Goal: Information Seeking & Learning: Check status

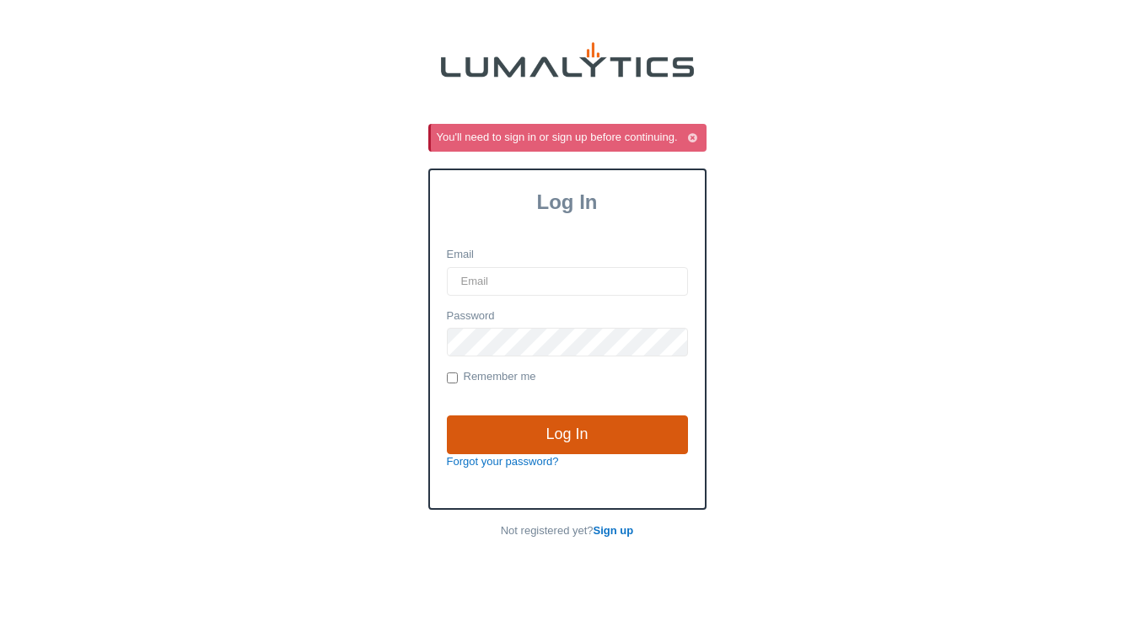
type input "[EMAIL_ADDRESS][DOMAIN_NAME]"
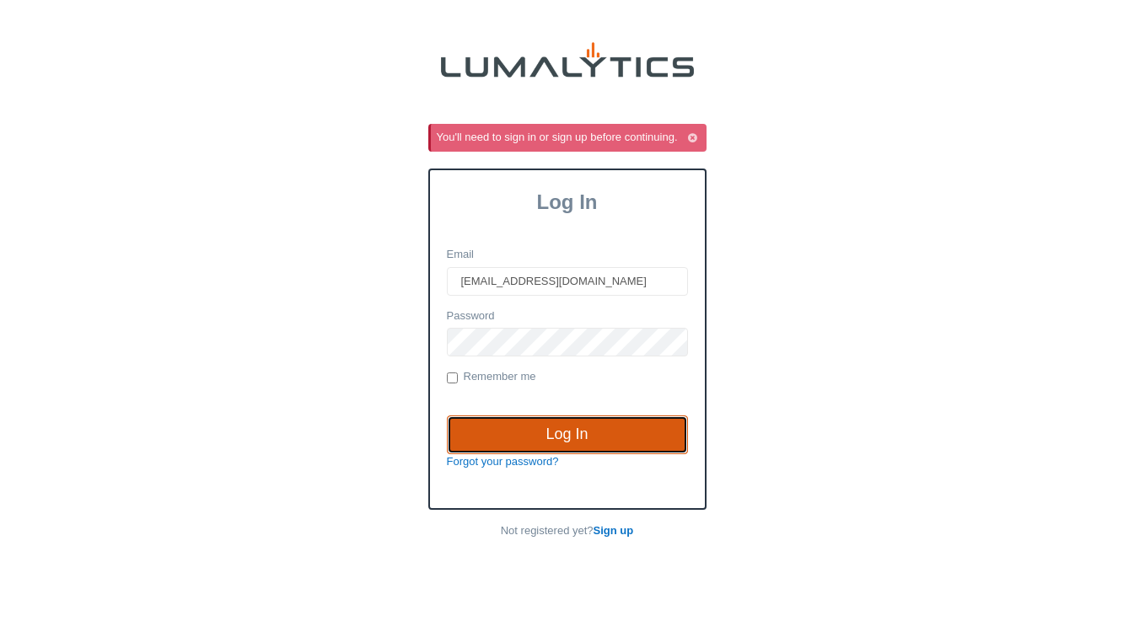
click at [561, 437] on input "Log In" at bounding box center [567, 435] width 241 height 39
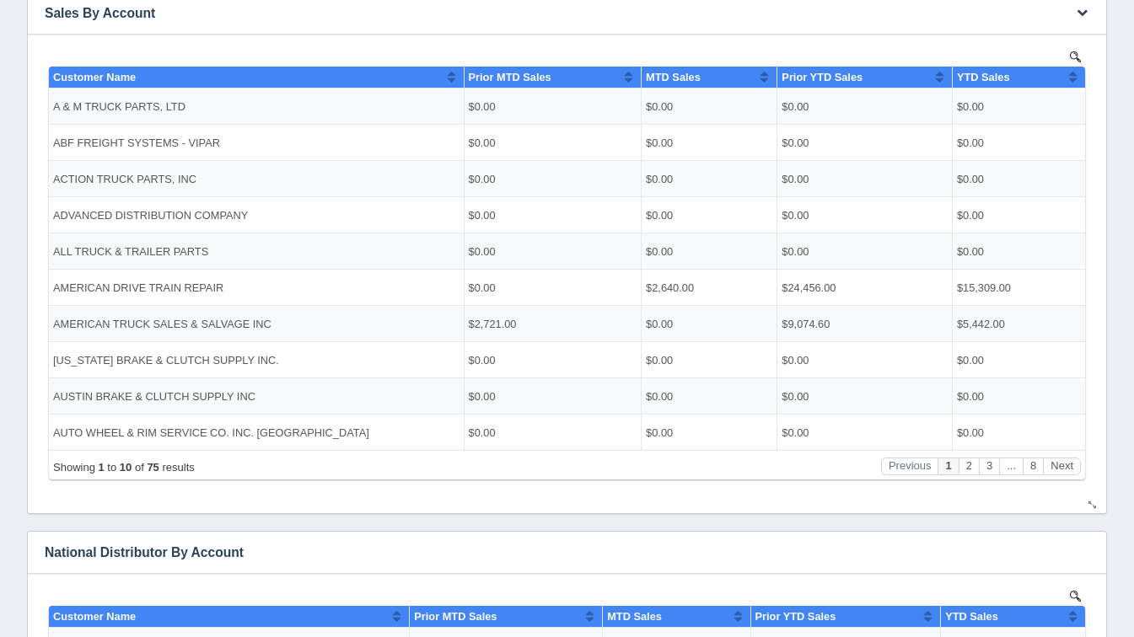
scroll to position [344, 0]
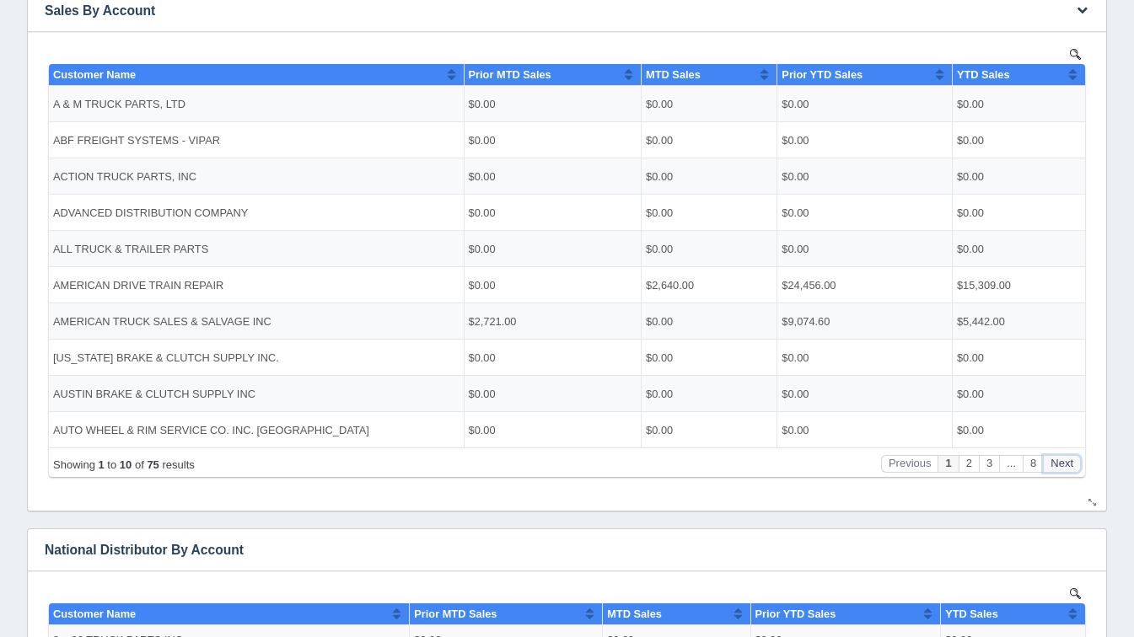
click at [1067, 462] on button "Next" at bounding box center [1062, 463] width 38 height 18
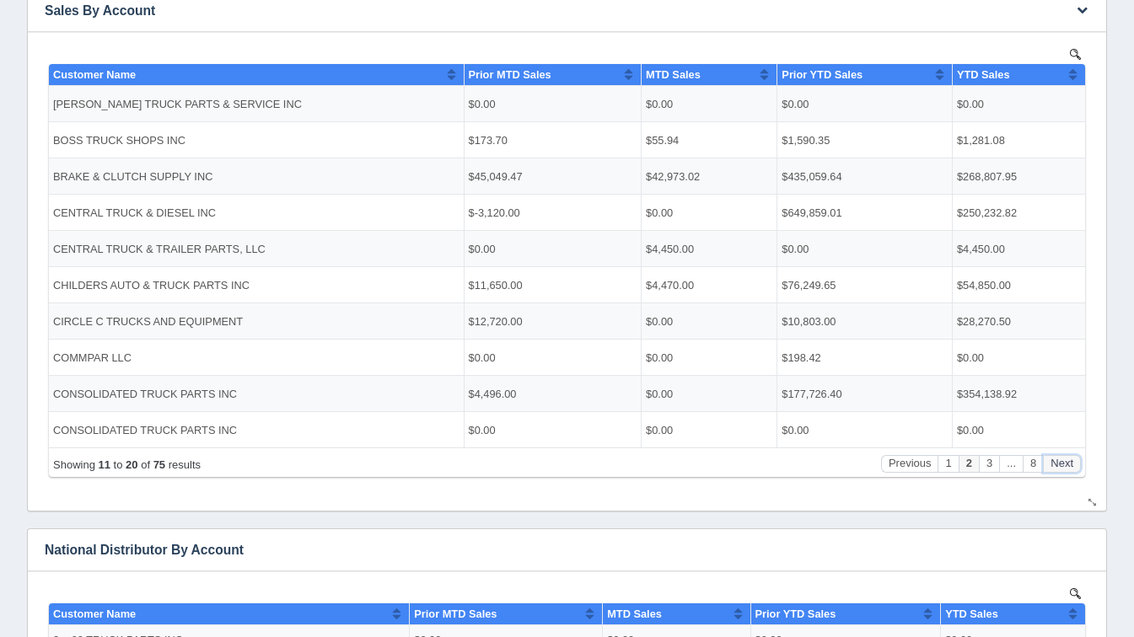
click at [1067, 462] on button "Next" at bounding box center [1062, 463] width 38 height 18
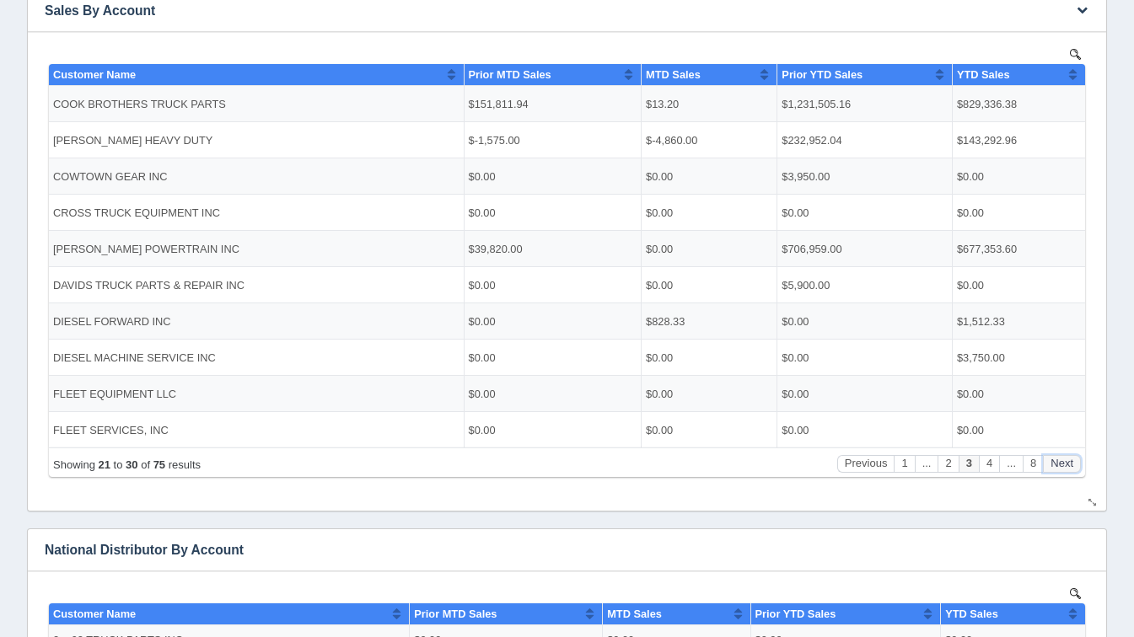
click at [1067, 462] on button "Next" at bounding box center [1062, 463] width 38 height 18
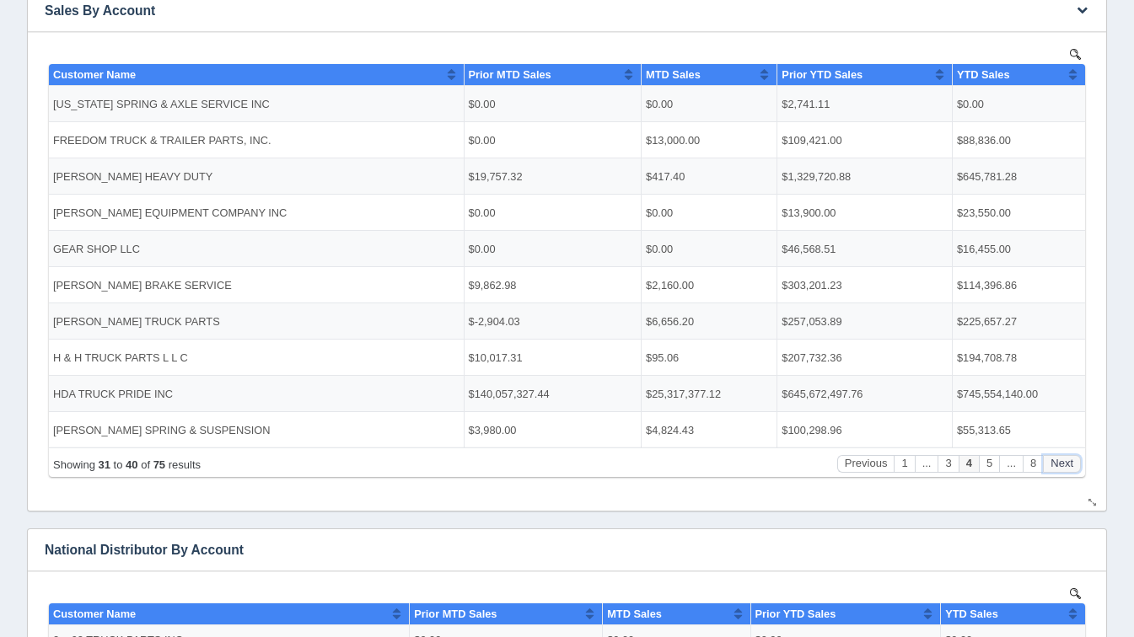
click at [1067, 462] on button "Next" at bounding box center [1062, 463] width 38 height 18
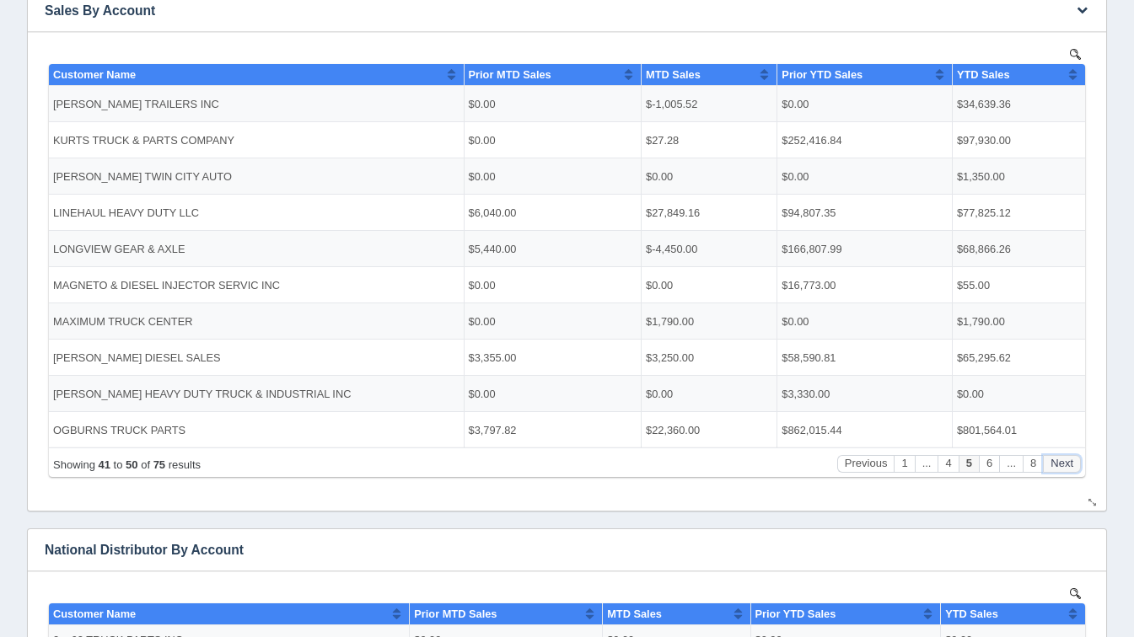
click at [1067, 462] on button "Next" at bounding box center [1062, 463] width 38 height 18
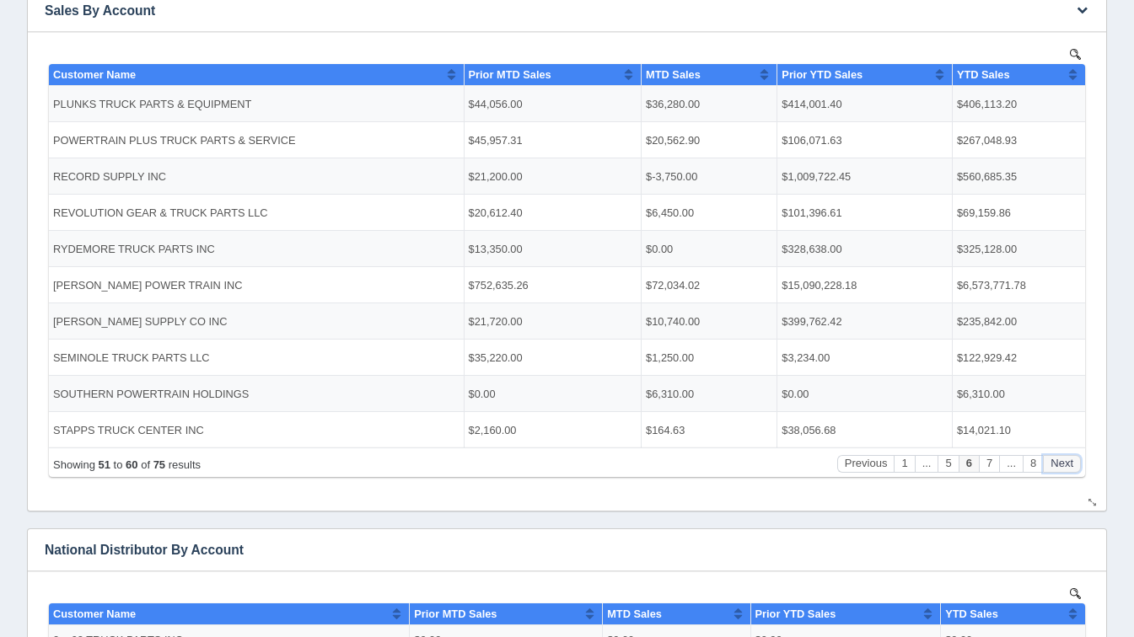
click at [1067, 462] on button "Next" at bounding box center [1062, 463] width 38 height 18
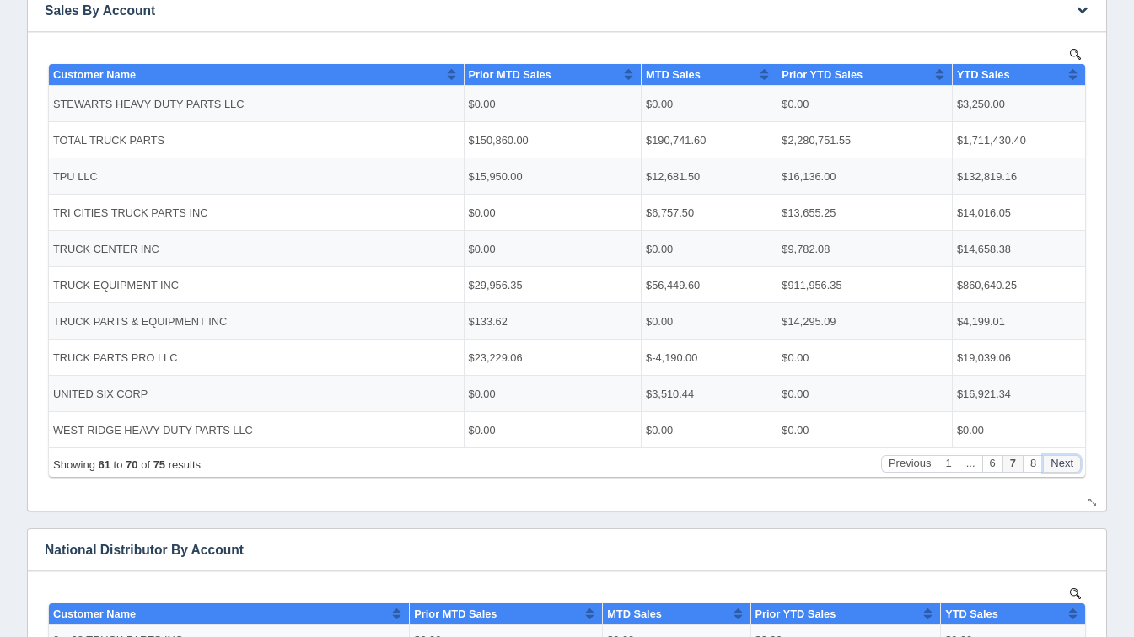
click at [1067, 462] on button "Next" at bounding box center [1062, 463] width 38 height 18
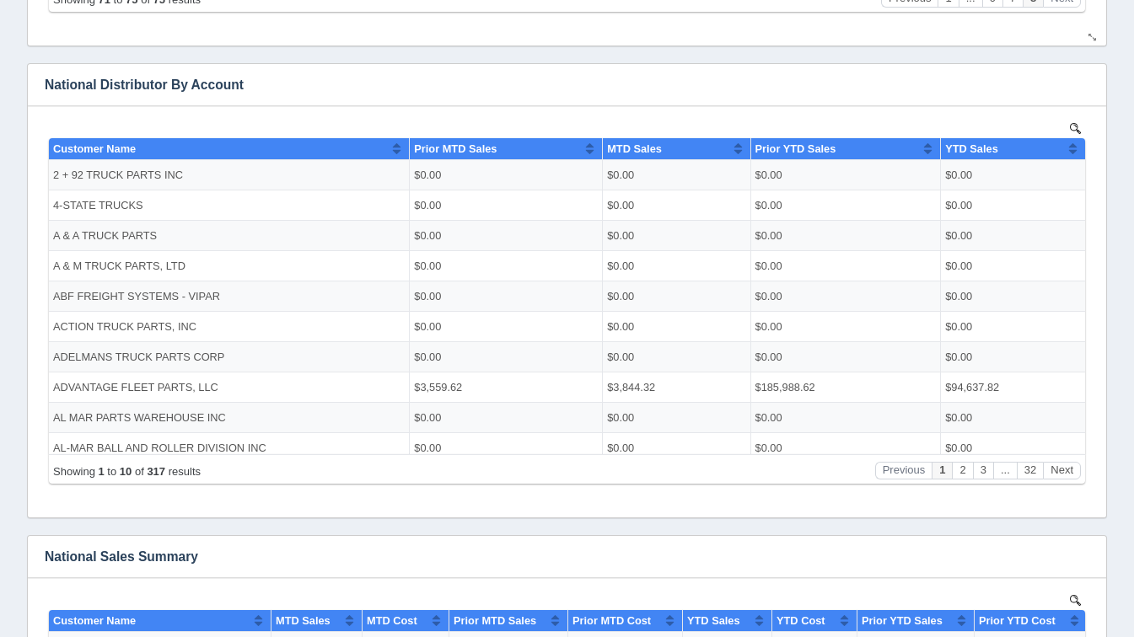
scroll to position [807, 0]
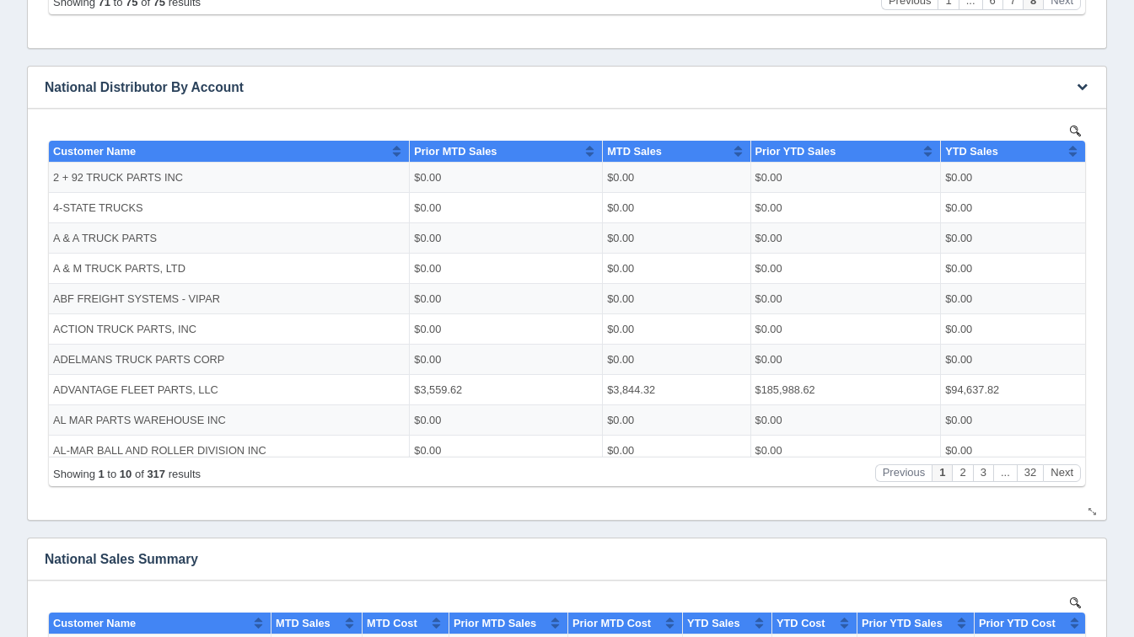
click at [1061, 492] on body "Show 10 25 50 100 entries Customer Name Prior MTD Sales MTD Sales Prior YTD Sal…" at bounding box center [567, 308] width 1044 height 375
click at [1057, 468] on button "Next" at bounding box center [1062, 473] width 38 height 18
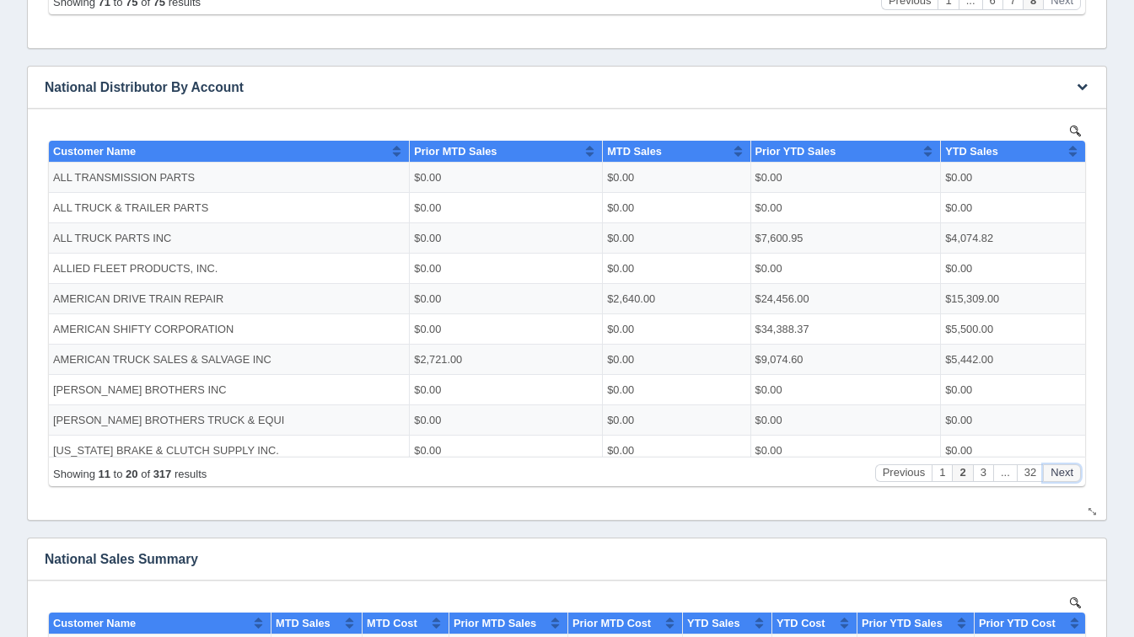
click at [1057, 468] on button "Next" at bounding box center [1062, 473] width 38 height 18
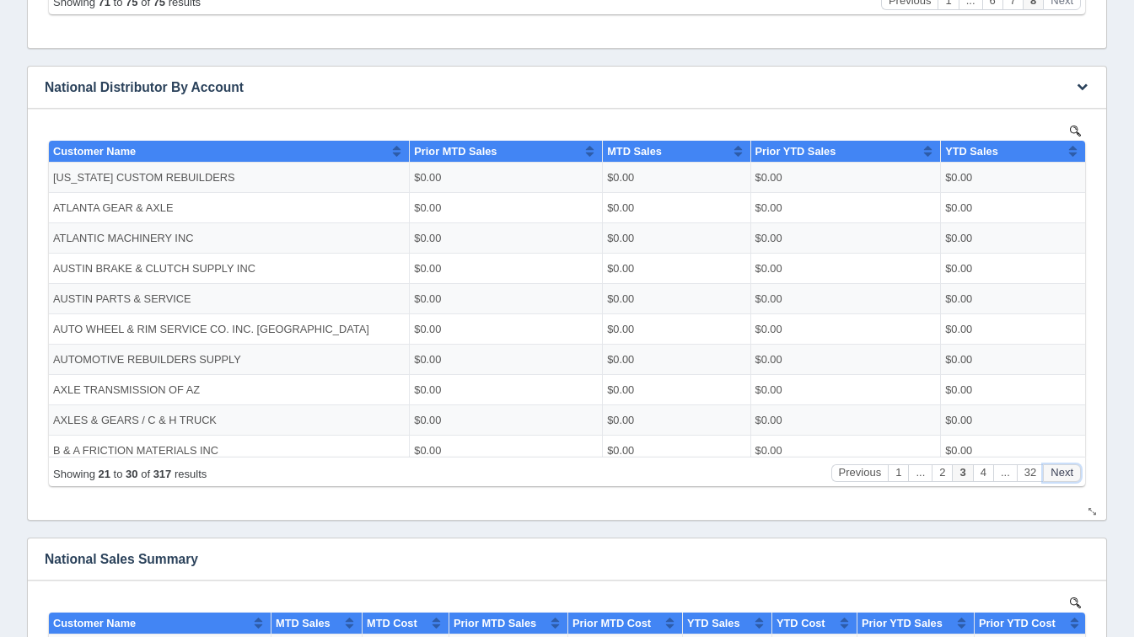
click at [1057, 468] on button "Next" at bounding box center [1062, 473] width 38 height 18
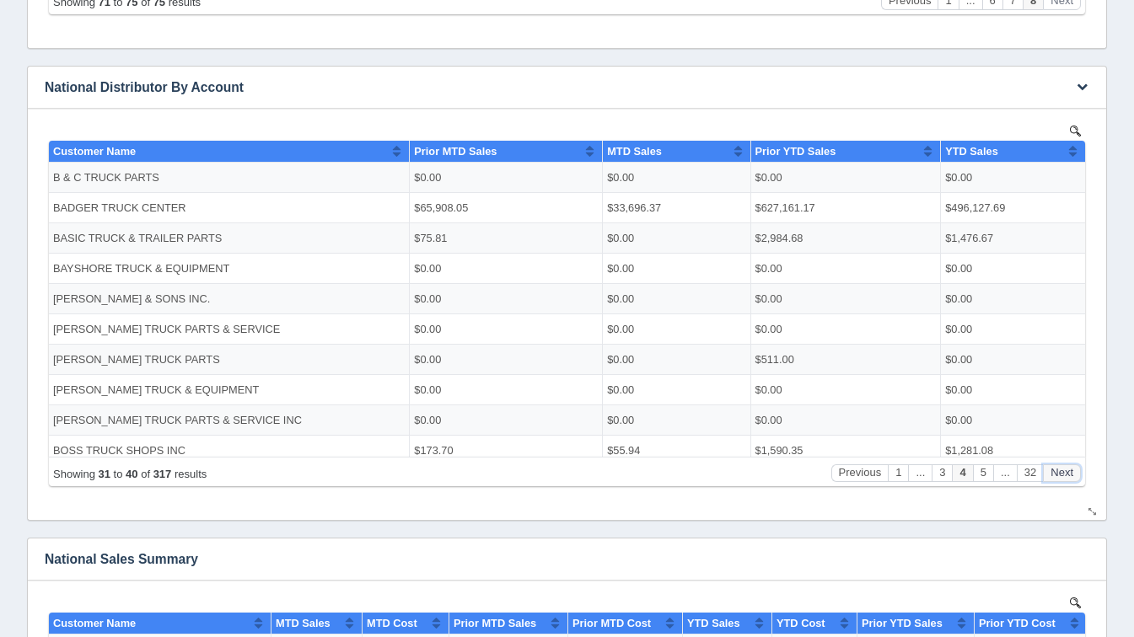
click at [1057, 468] on button "Next" at bounding box center [1062, 473] width 38 height 18
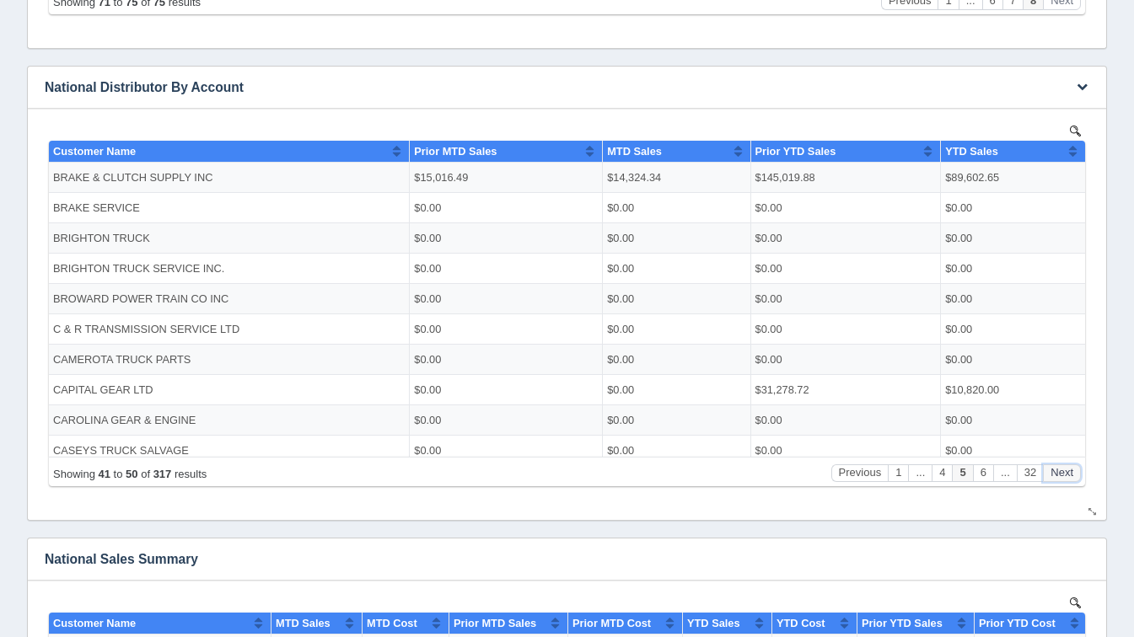
click at [1057, 468] on button "Next" at bounding box center [1062, 473] width 38 height 18
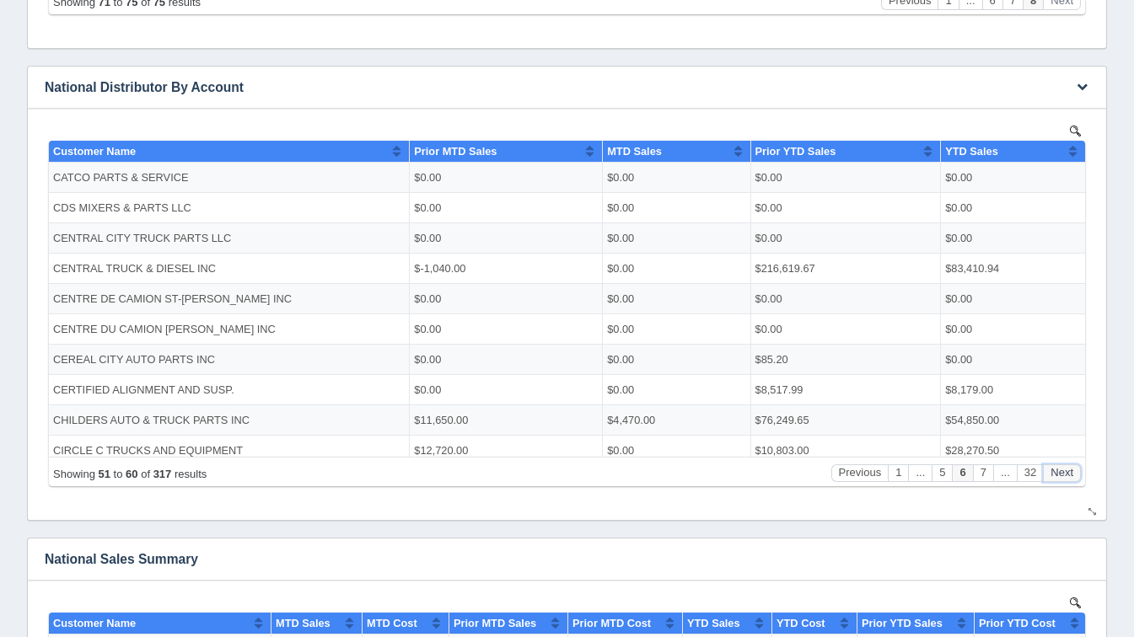
click at [1057, 468] on button "Next" at bounding box center [1062, 473] width 38 height 18
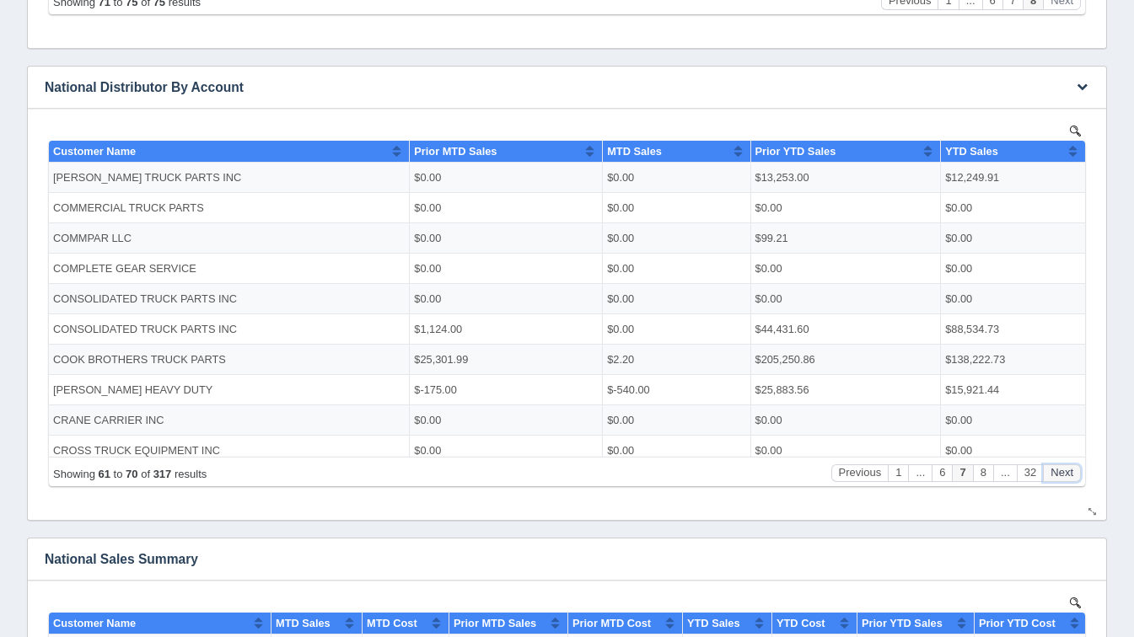
click at [1057, 468] on button "Next" at bounding box center [1062, 473] width 38 height 18
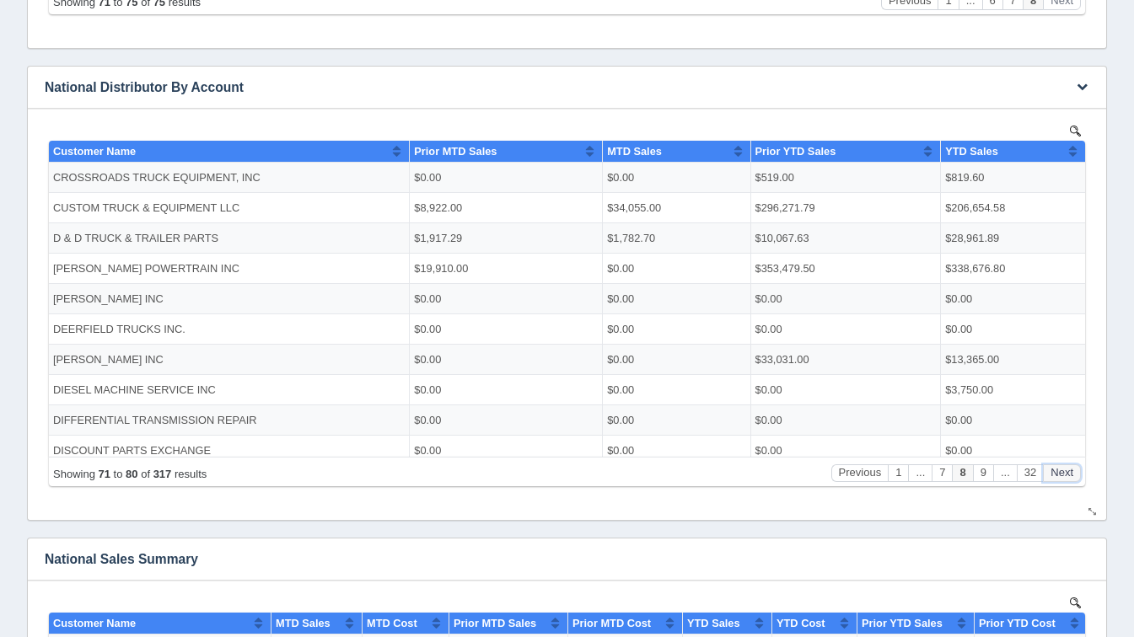
click at [1057, 468] on button "Next" at bounding box center [1062, 473] width 38 height 18
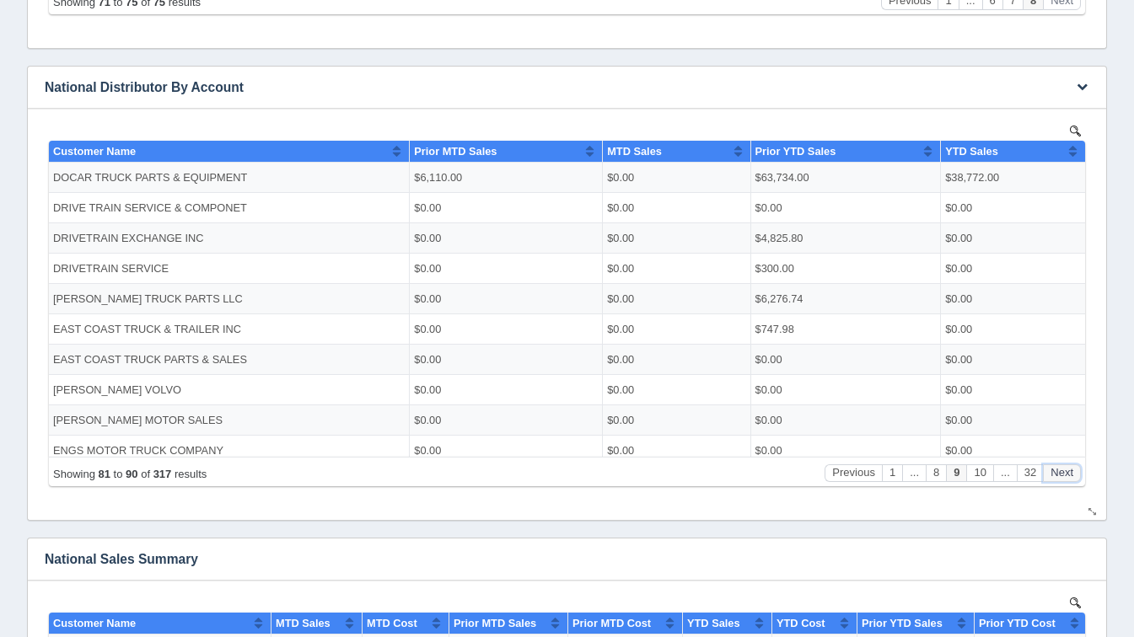
click at [1057, 468] on button "Next" at bounding box center [1062, 473] width 38 height 18
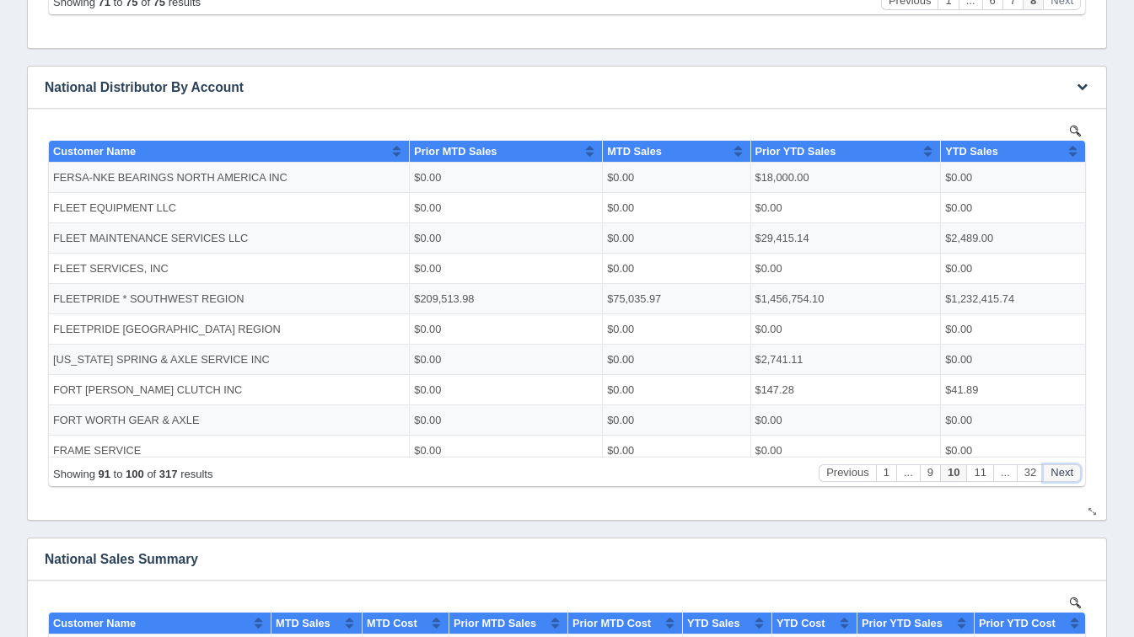
click at [1057, 468] on button "Next" at bounding box center [1062, 473] width 38 height 18
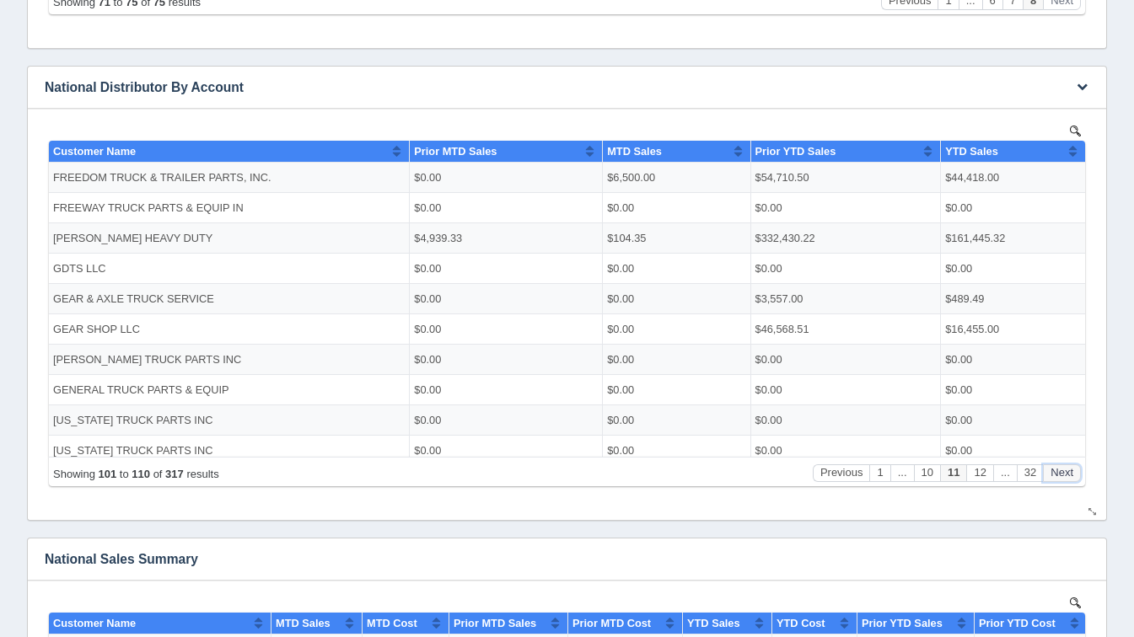
click at [1057, 468] on button "Next" at bounding box center [1062, 473] width 38 height 18
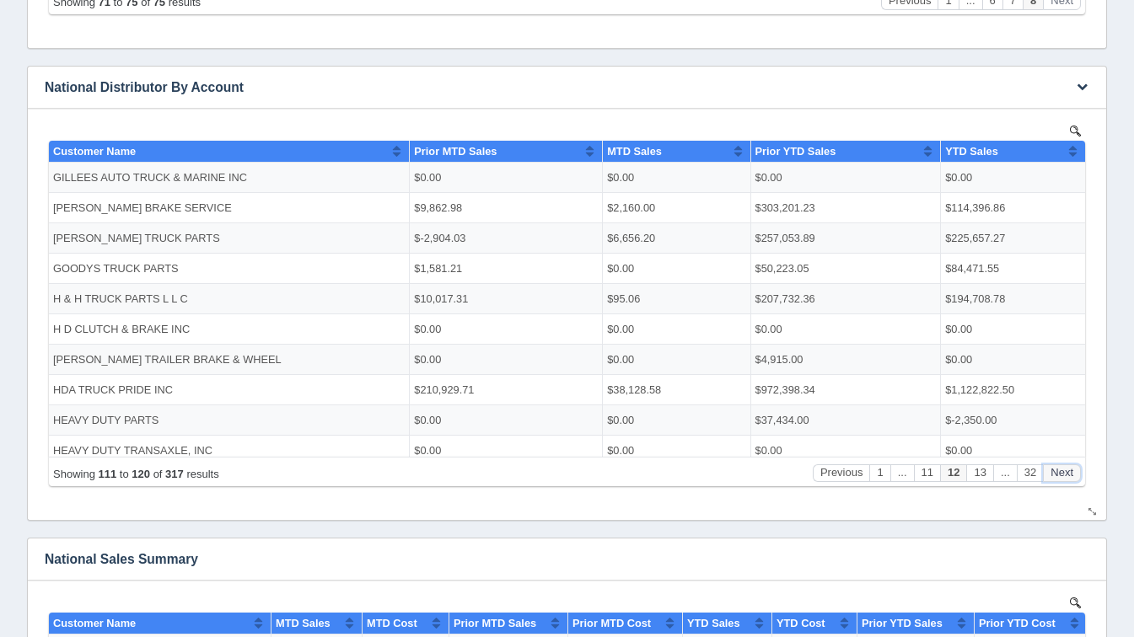
click at [1057, 468] on button "Next" at bounding box center [1062, 473] width 38 height 18
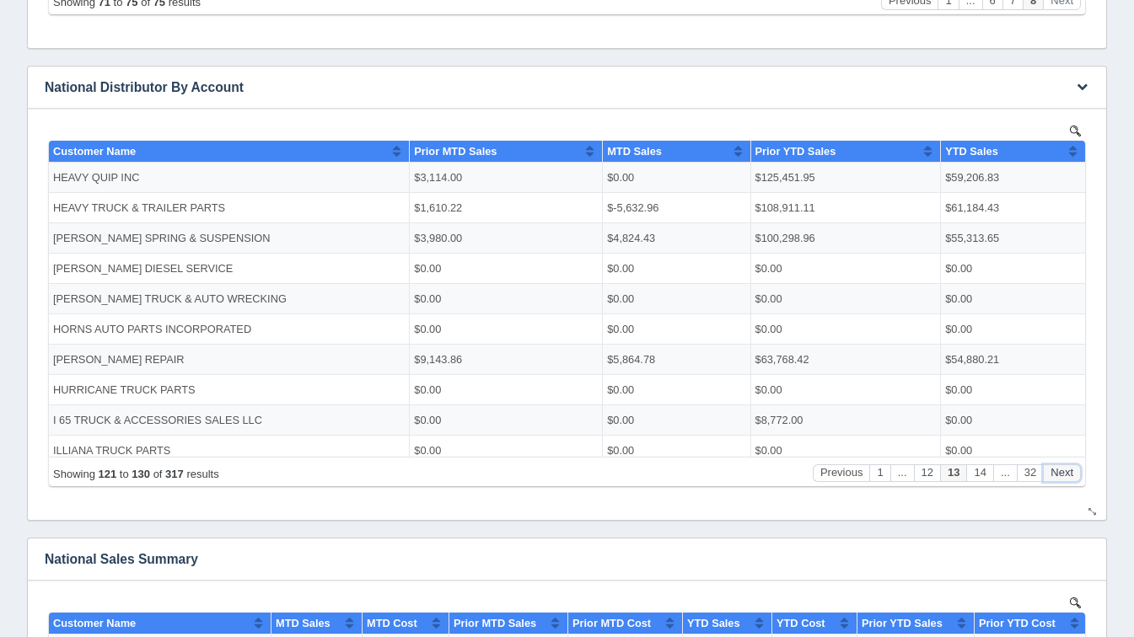
click at [1057, 468] on button "Next" at bounding box center [1062, 473] width 38 height 18
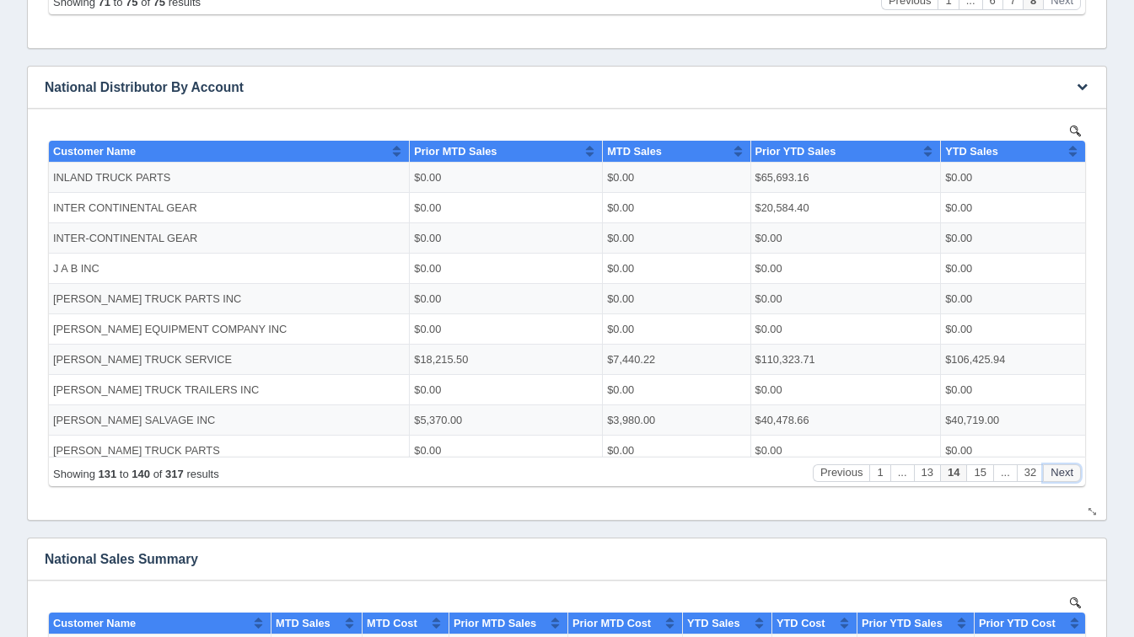
click at [1057, 468] on button "Next" at bounding box center [1062, 473] width 38 height 18
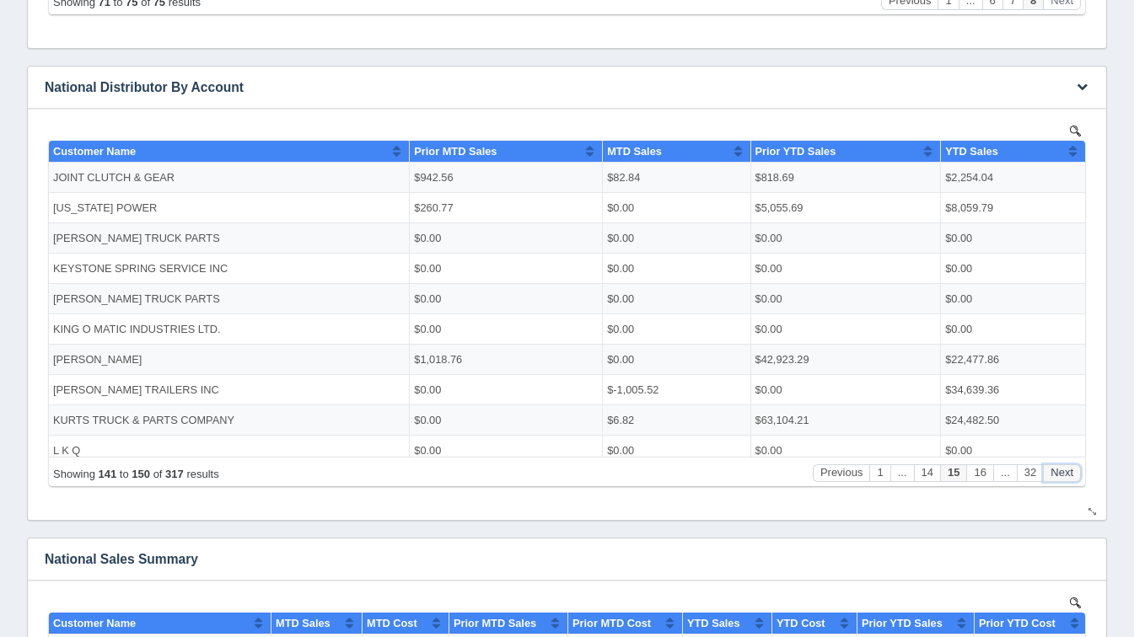
click at [1057, 468] on button "Next" at bounding box center [1062, 473] width 38 height 18
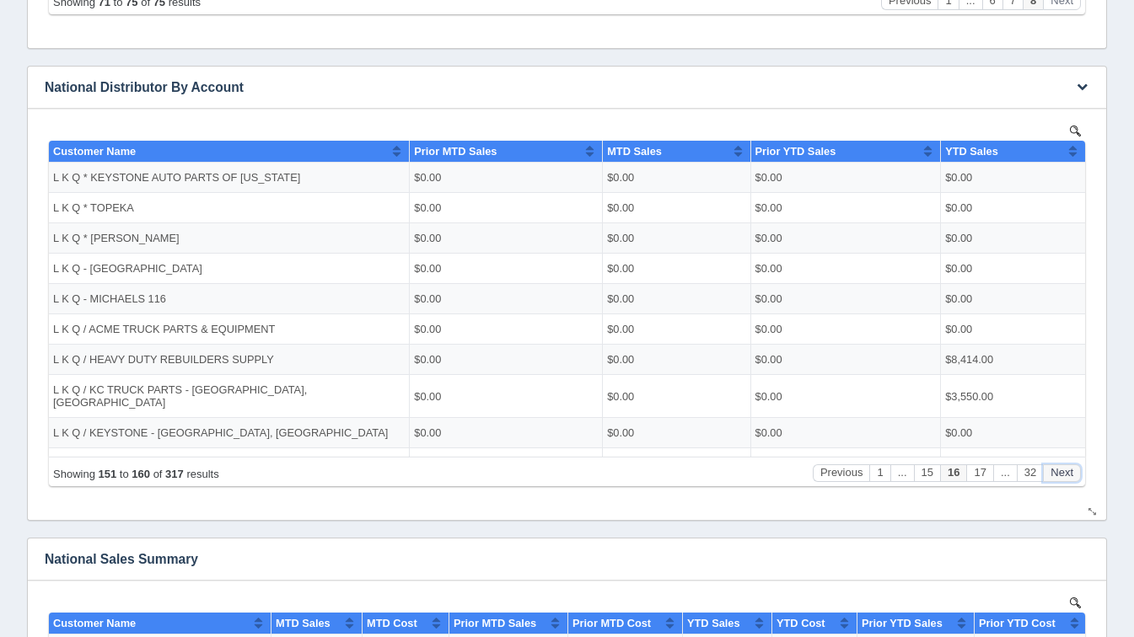
click at [1057, 468] on button "Next" at bounding box center [1062, 473] width 38 height 18
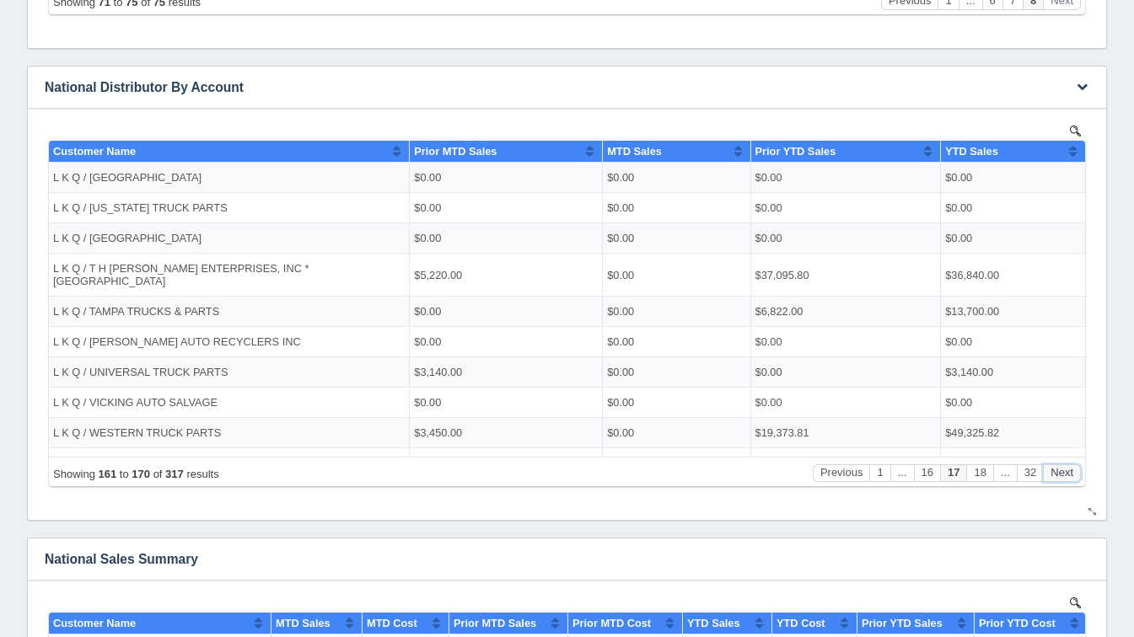
click at [1057, 468] on button "Next" at bounding box center [1062, 473] width 38 height 18
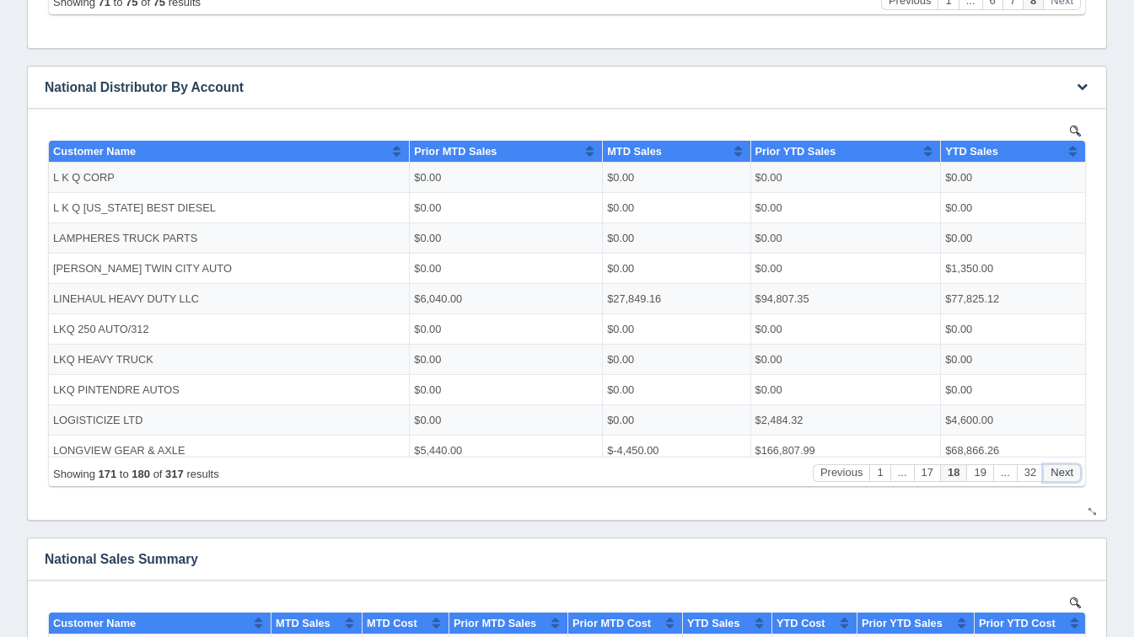
click at [1057, 468] on button "Next" at bounding box center [1062, 473] width 38 height 18
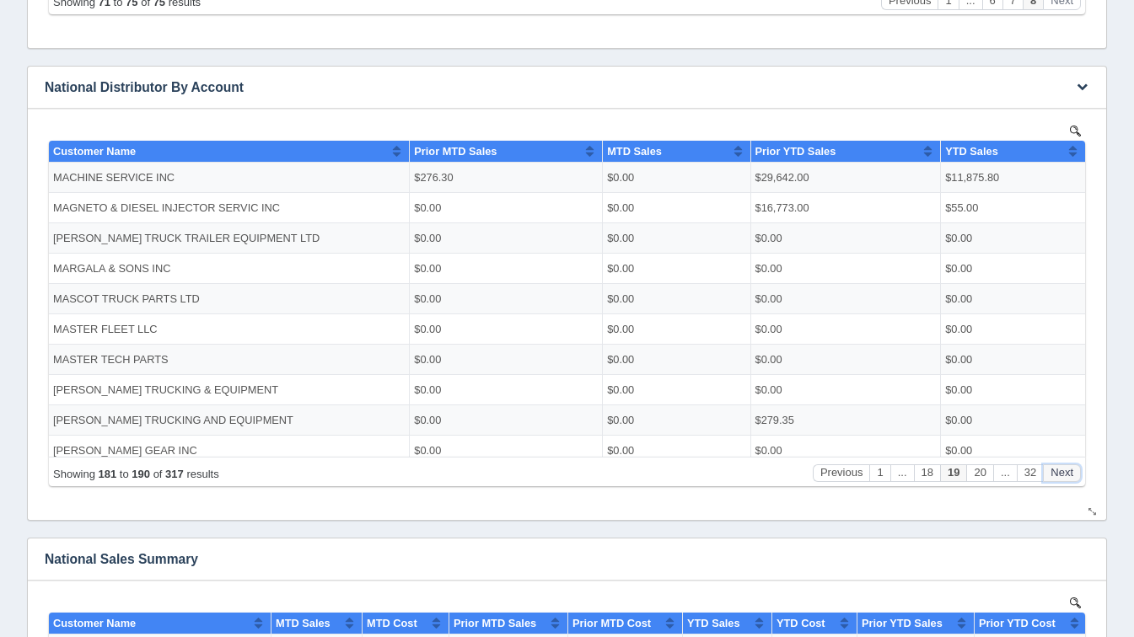
click at [1057, 468] on button "Next" at bounding box center [1062, 473] width 38 height 18
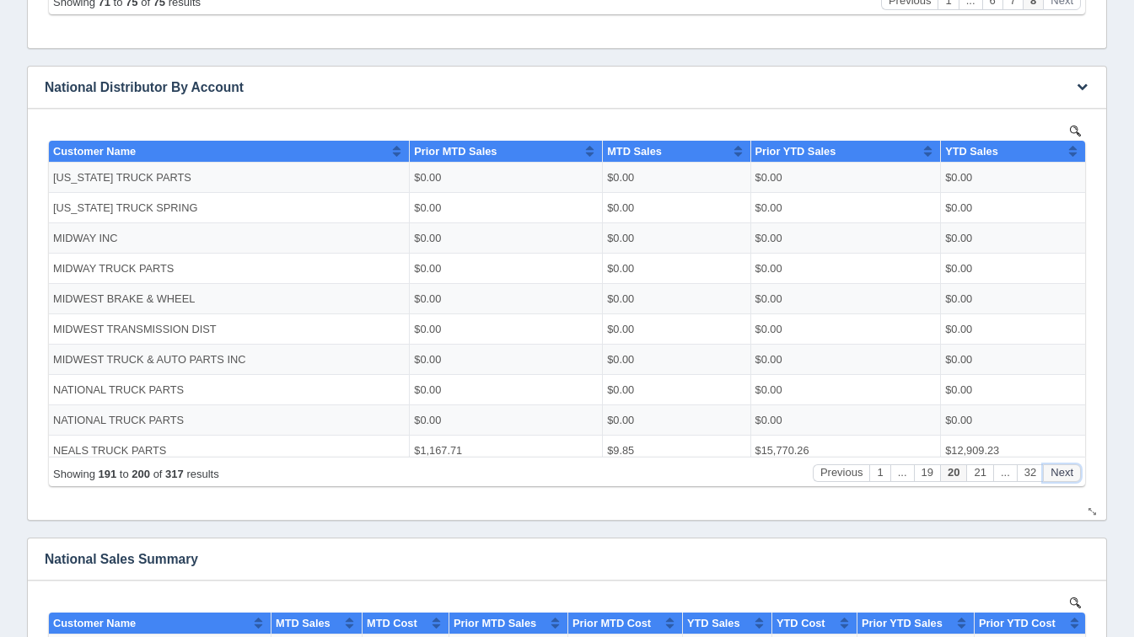
click at [1057, 468] on button "Next" at bounding box center [1062, 473] width 38 height 18
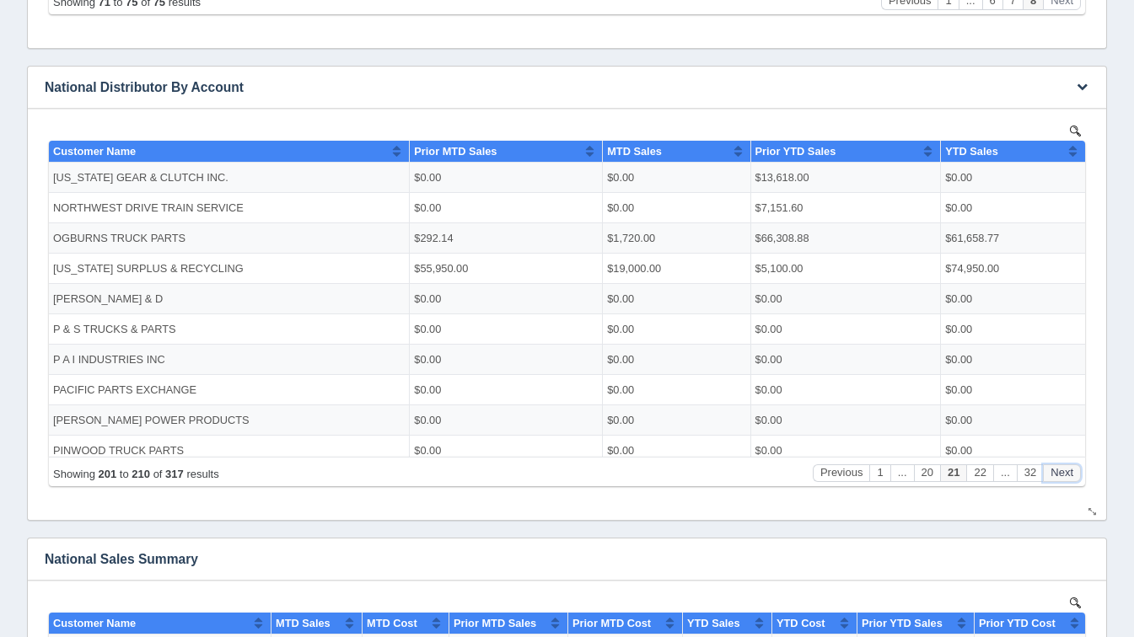
click at [1057, 468] on button "Next" at bounding box center [1062, 473] width 38 height 18
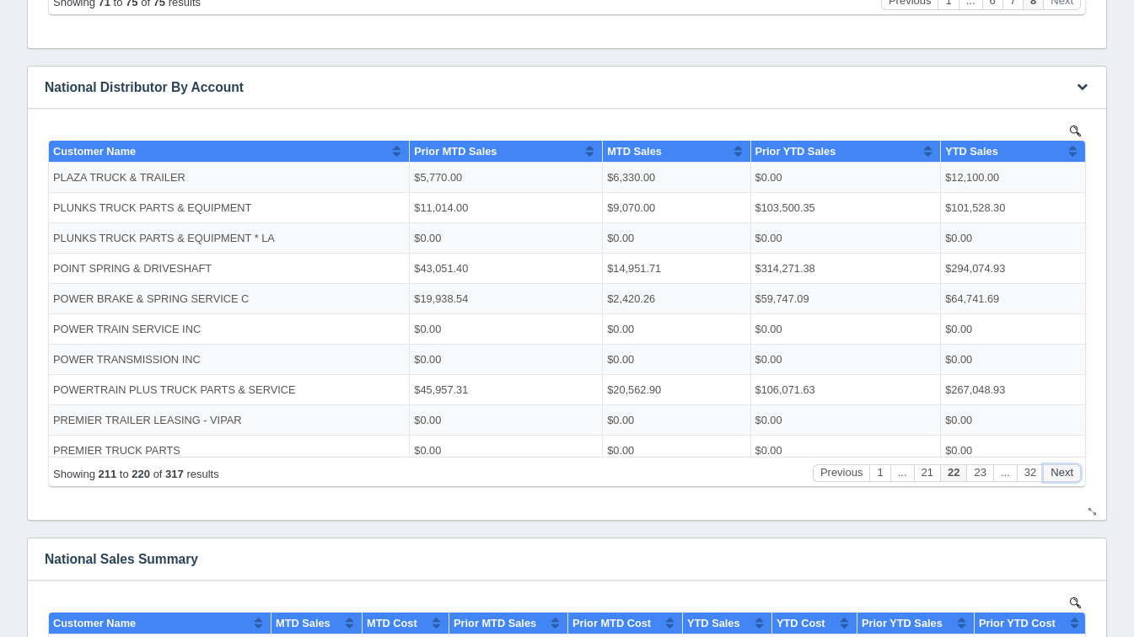
click at [1057, 468] on button "Next" at bounding box center [1062, 473] width 38 height 18
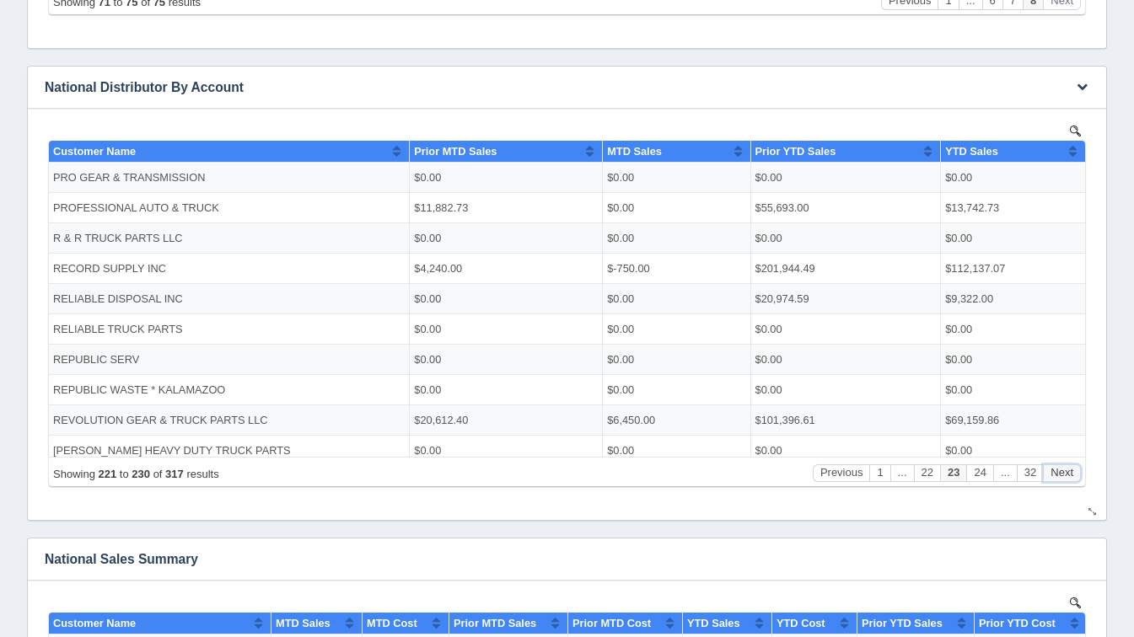
click at [1057, 468] on button "Next" at bounding box center [1062, 473] width 38 height 18
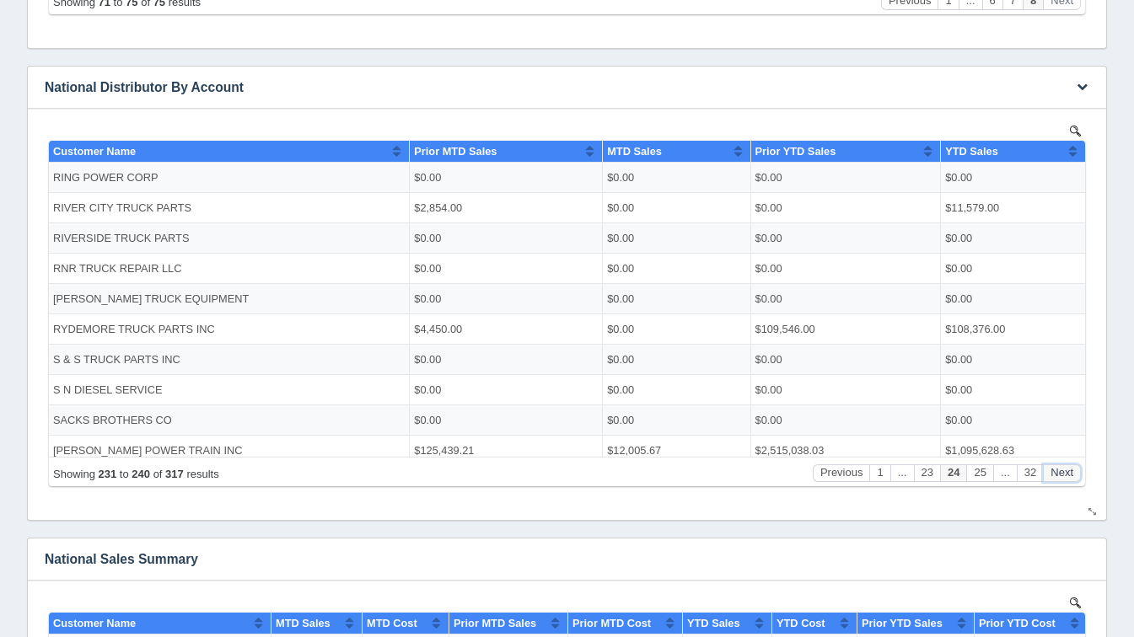
click at [1057, 468] on button "Next" at bounding box center [1062, 473] width 38 height 18
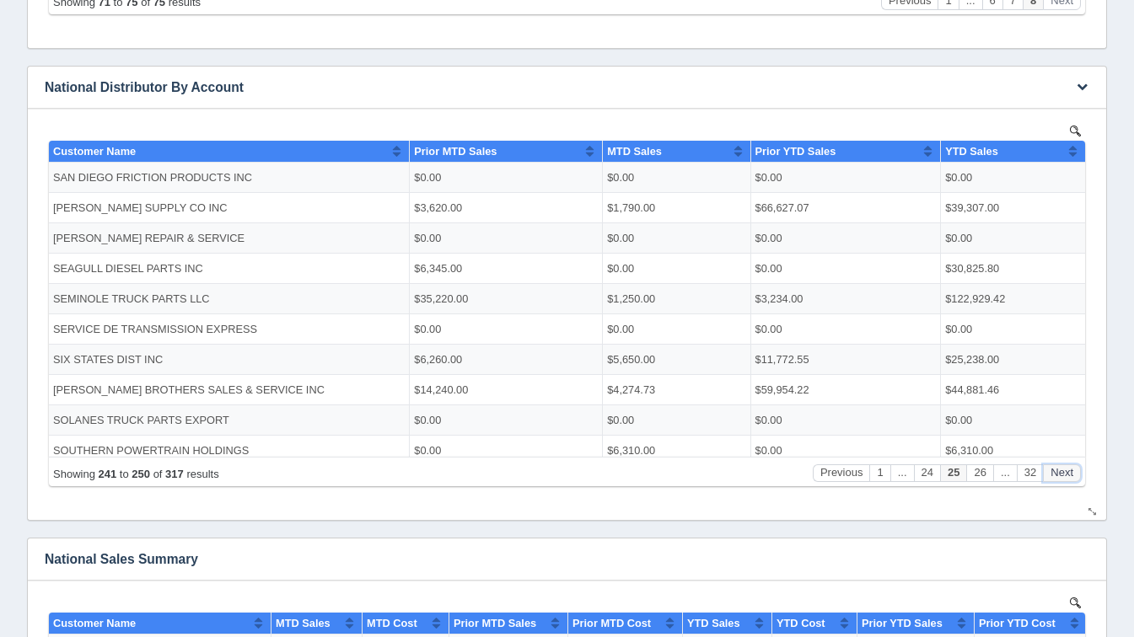
click at [1057, 468] on button "Next" at bounding box center [1062, 473] width 38 height 18
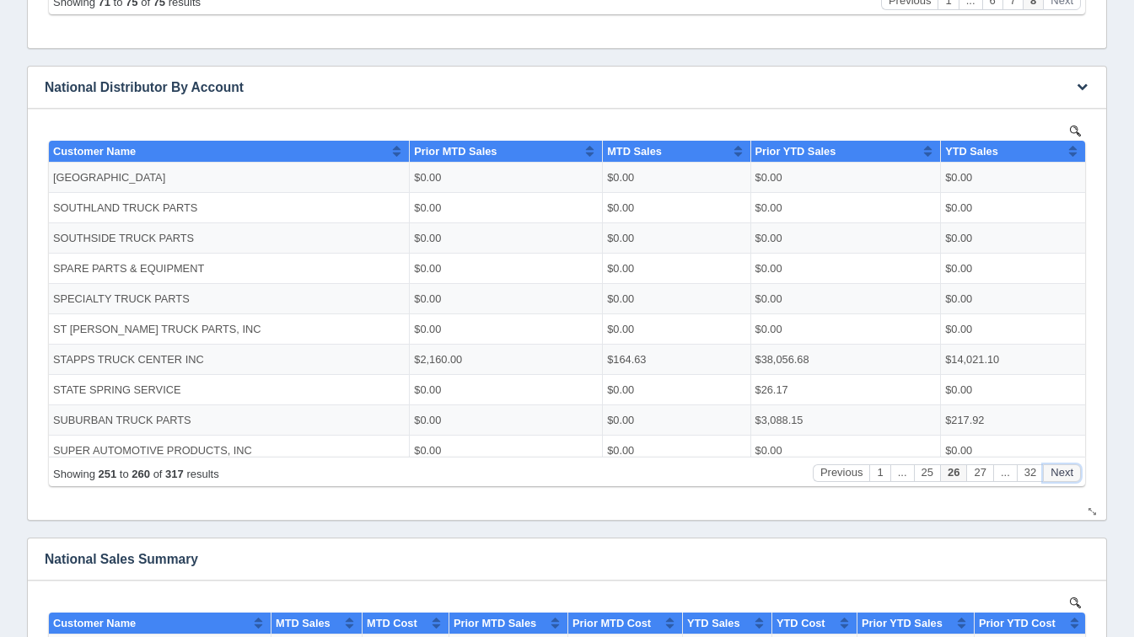
click at [1057, 468] on button "Next" at bounding box center [1062, 473] width 38 height 18
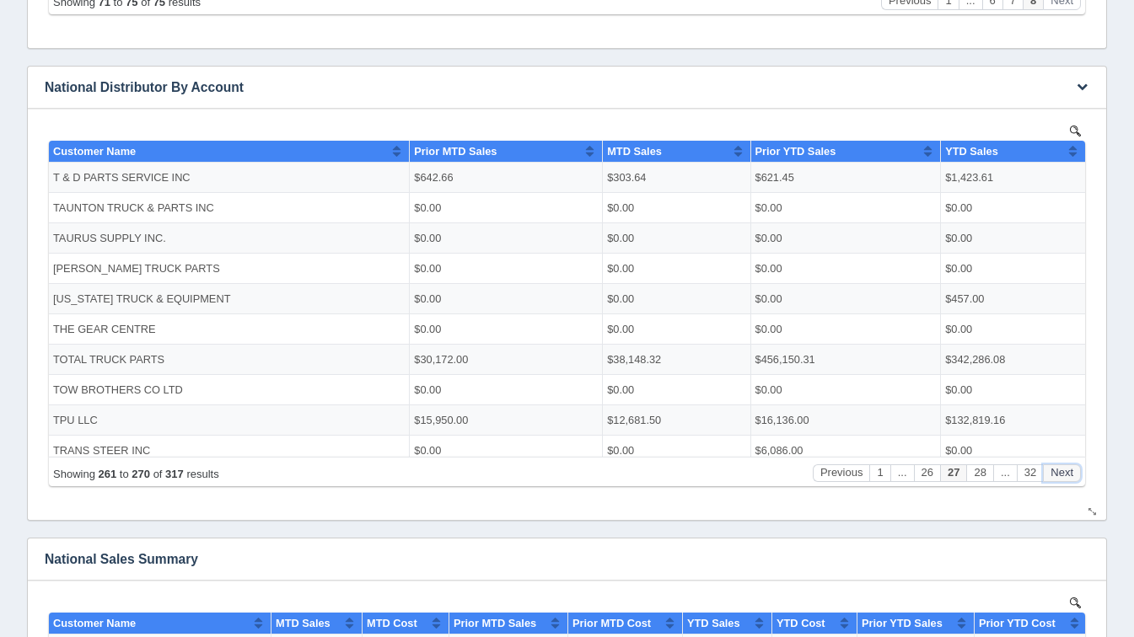
click at [1057, 468] on button "Next" at bounding box center [1062, 473] width 38 height 18
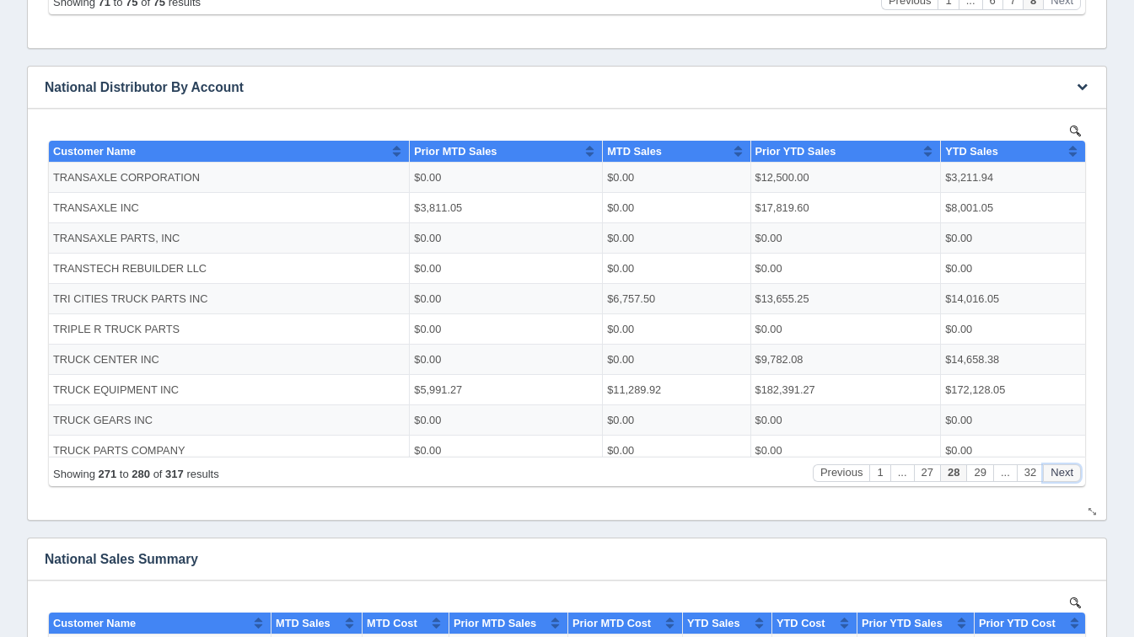
click at [1057, 468] on button "Next" at bounding box center [1062, 473] width 38 height 18
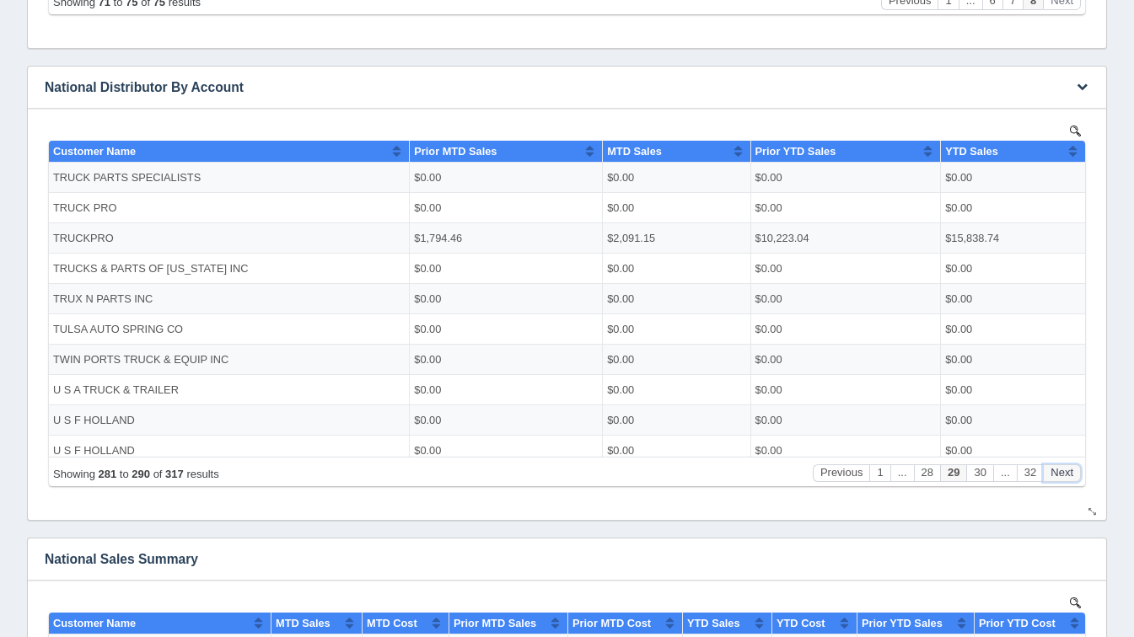
click at [1057, 468] on button "Next" at bounding box center [1062, 473] width 38 height 18
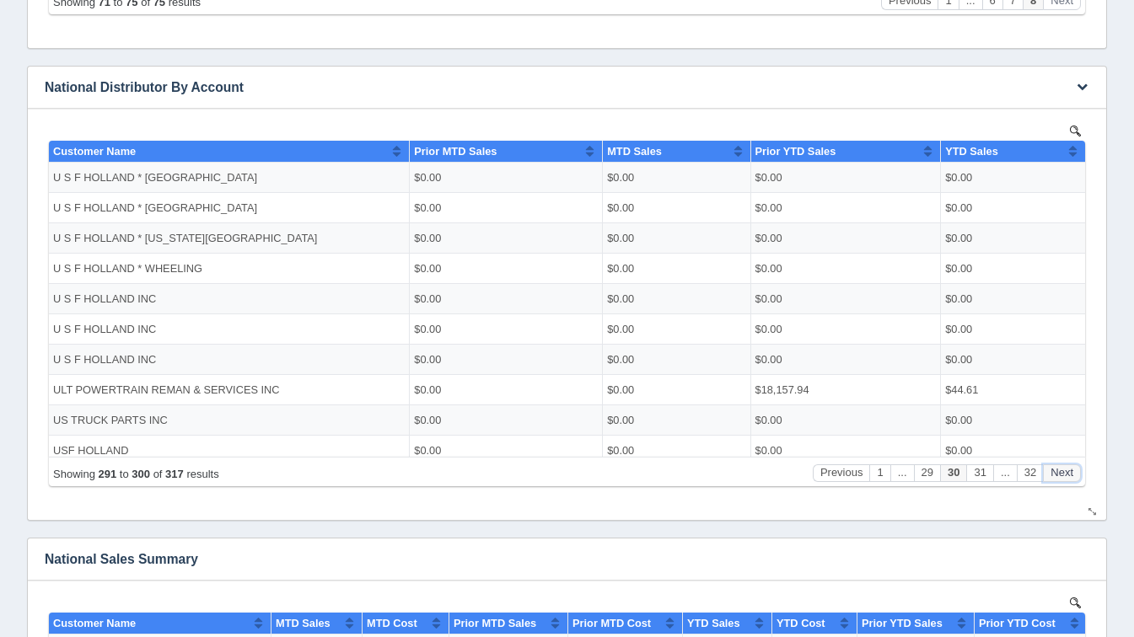
click at [1057, 468] on button "Next" at bounding box center [1062, 473] width 38 height 18
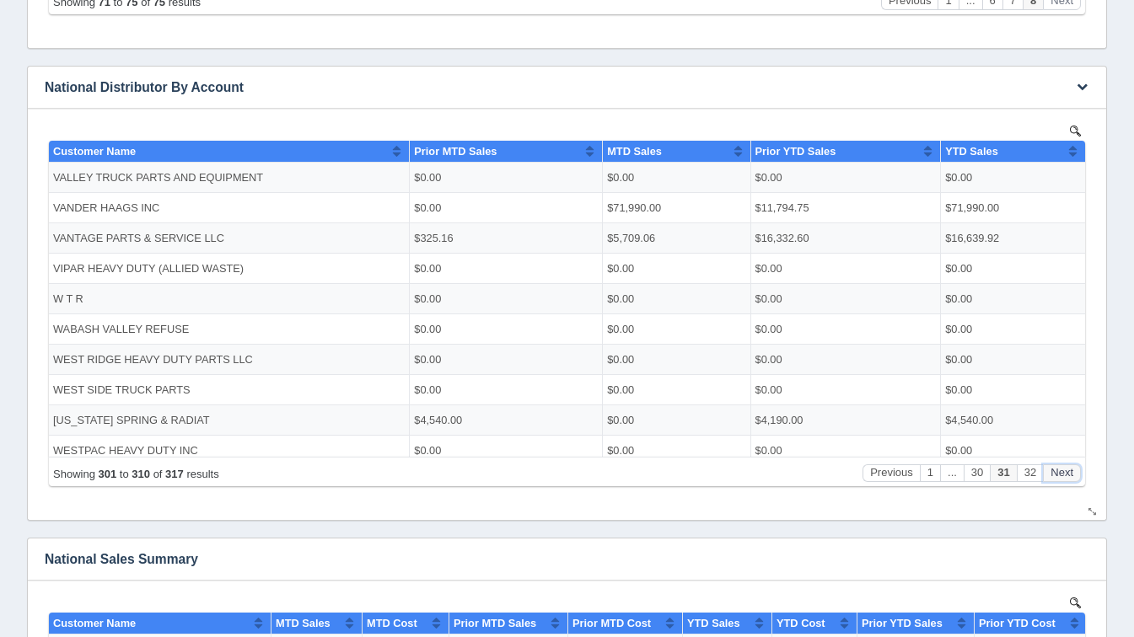
click at [1057, 468] on button "Next" at bounding box center [1062, 473] width 38 height 18
